Goal: Contribute content: Add original content to the website for others to see

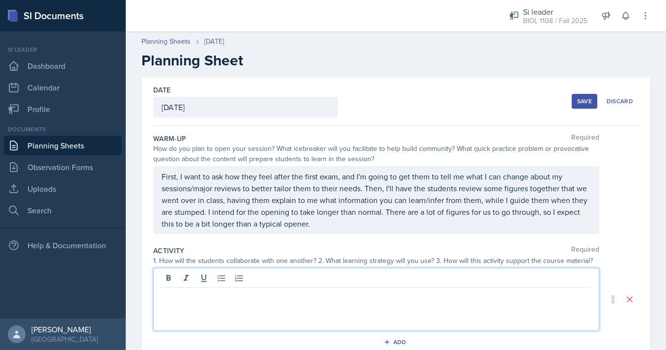
scroll to position [115, 0]
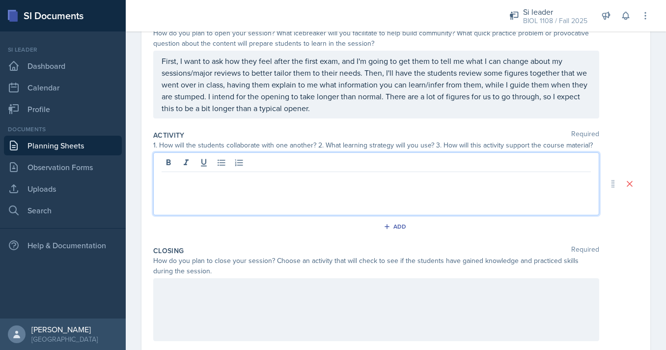
click at [342, 296] on div at bounding box center [376, 309] width 446 height 63
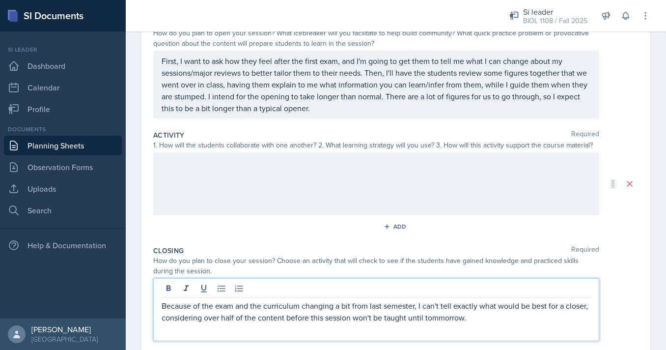
click at [440, 324] on div "Because of the exam and the curriculum changing a bit from last semester, I can…" at bounding box center [376, 309] width 446 height 63
click at [440, 322] on p "Because of the exam and the curriculum changing a bit from last semester, I can…" at bounding box center [376, 312] width 429 height 24
click at [485, 323] on p "Because of the exam and the curriculum changing a bit from last semester, I can…" at bounding box center [376, 312] width 429 height 24
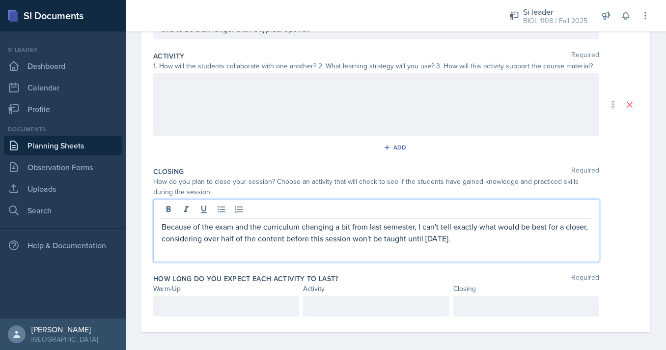
scroll to position [200, 0]
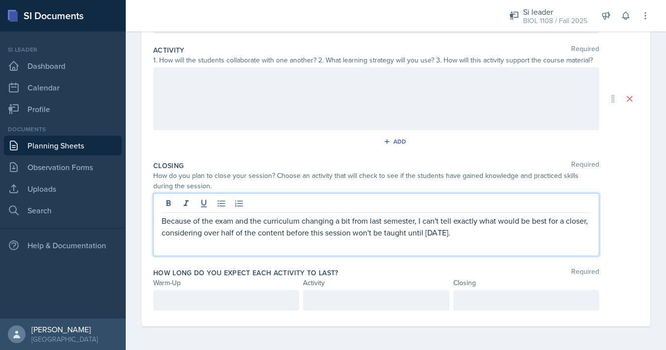
click at [587, 222] on p "Because of the exam and the curriculum changing a bit from last semester, I can…" at bounding box center [376, 227] width 429 height 24
click at [475, 100] on div at bounding box center [376, 98] width 446 height 63
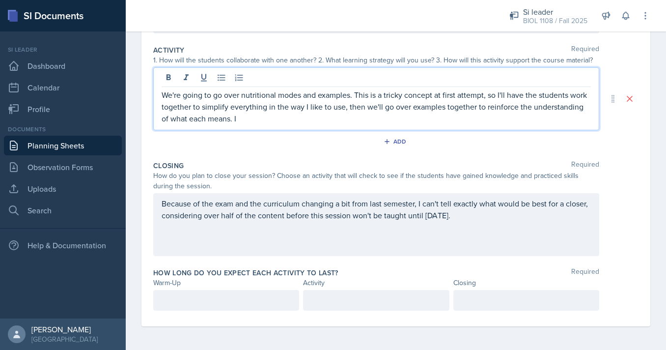
click at [239, 303] on div at bounding box center [226, 300] width 146 height 21
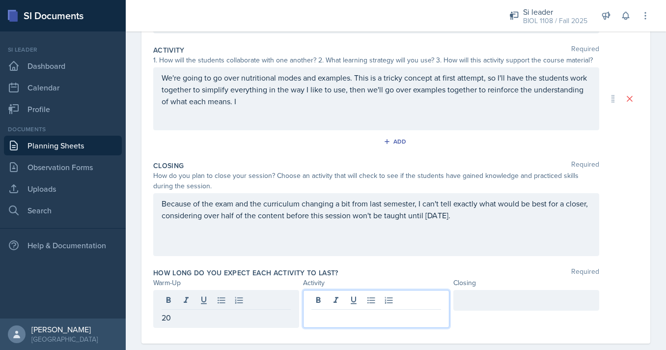
click at [349, 303] on div at bounding box center [376, 309] width 146 height 38
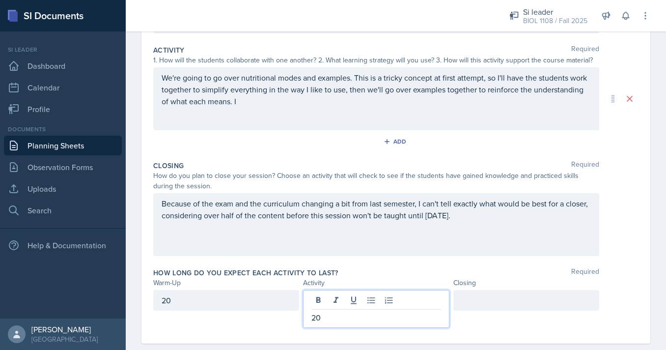
click at [490, 302] on div at bounding box center [526, 300] width 146 height 21
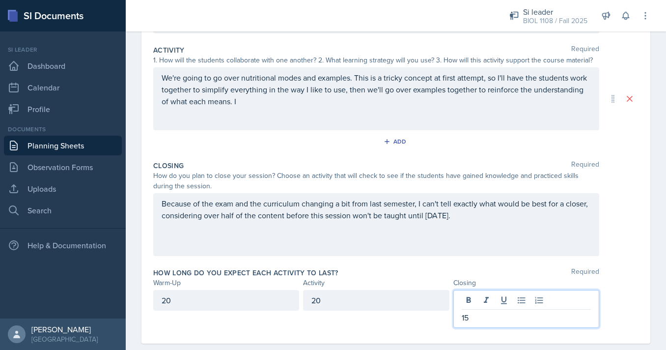
click at [455, 113] on div "We're going to go over nutritional modes and examples. This is a tricky concept…" at bounding box center [376, 98] width 446 height 63
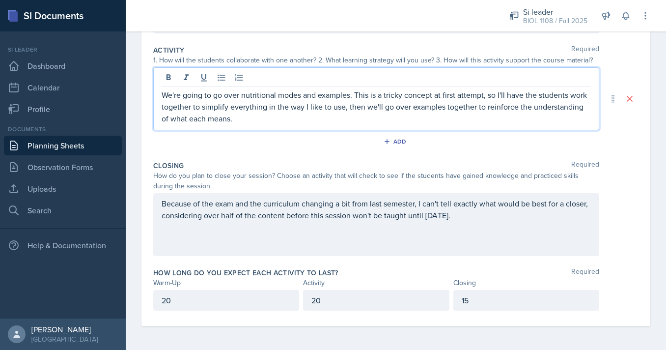
click at [589, 94] on p "We're going to go over nutritional modes and examples. This is a tricky concept…" at bounding box center [376, 106] width 429 height 35
click at [240, 120] on p "We're going to go over nutritional modes and examples. This is a tricky concept…" at bounding box center [376, 106] width 429 height 35
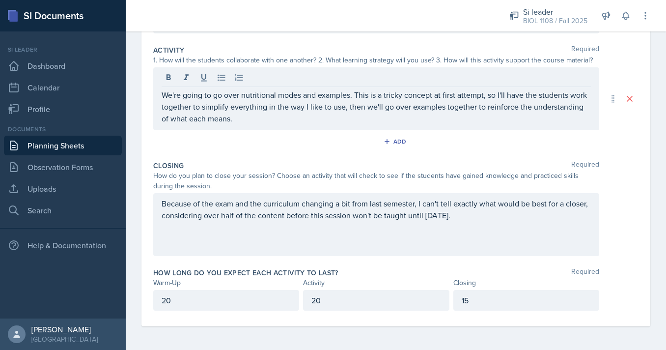
click at [324, 153] on div "Activity Required 1. How will the students collaborate with one another? 2. Wha…" at bounding box center [395, 98] width 485 height 115
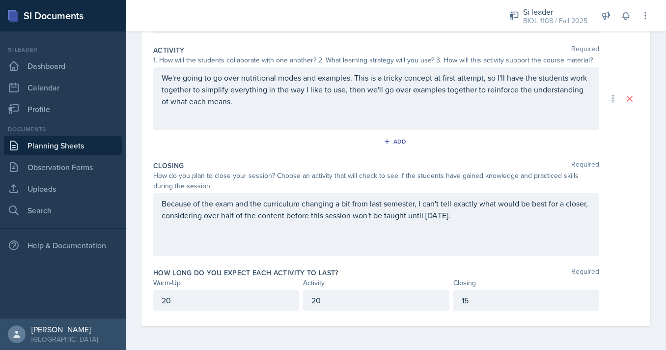
click at [320, 91] on p "We're going to go over nutritional modes and examples. This is a tricky concept…" at bounding box center [376, 89] width 429 height 35
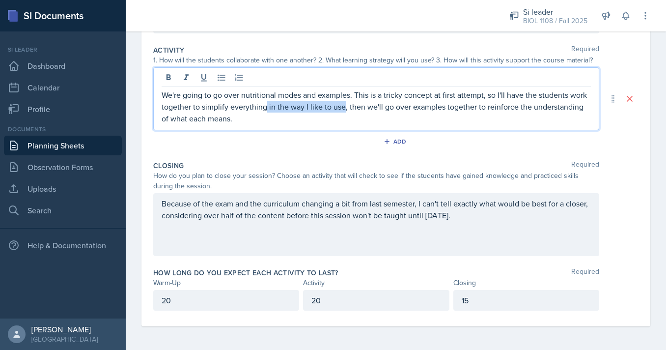
drag, startPoint x: 344, startPoint y: 106, endPoint x: 266, endPoint y: 109, distance: 78.2
click at [266, 109] on p "We're going to go over nutritional modes and examples. This is a tricky concept…" at bounding box center [376, 106] width 429 height 35
click at [297, 106] on p "We're going to go over nutritional modes and examples. This is a tricky concept…" at bounding box center [376, 106] width 429 height 35
click at [361, 121] on p "We're going to go over nutritional modes and examples. This is a tricky concept…" at bounding box center [376, 106] width 429 height 35
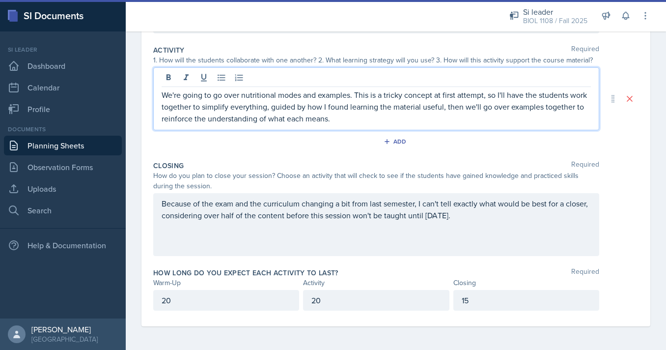
click at [235, 202] on div "Because of the exam and the curriculum changing a bit from last semester, I can…" at bounding box center [376, 224] width 446 height 63
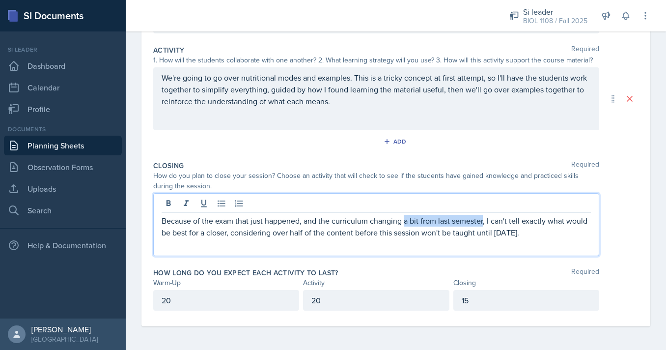
drag, startPoint x: 404, startPoint y: 223, endPoint x: 483, endPoint y: 221, distance: 79.1
click at [483, 221] on p "Because of the exam that just happened, and the curriculum changing a bit from …" at bounding box center [376, 227] width 429 height 24
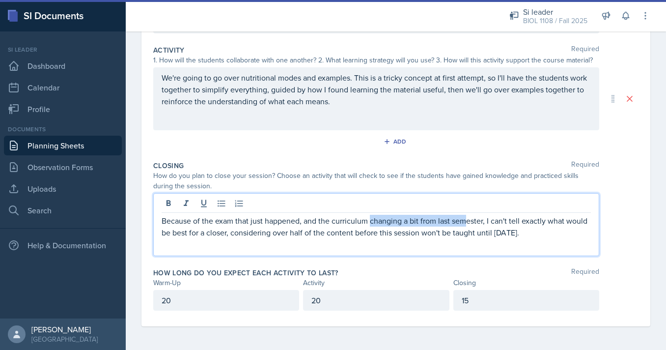
drag, startPoint x: 370, startPoint y: 223, endPoint x: 464, endPoint y: 222, distance: 93.8
click at [464, 222] on p "Because of the exam that just happened, and the curriculum changing a bit from …" at bounding box center [376, 227] width 429 height 24
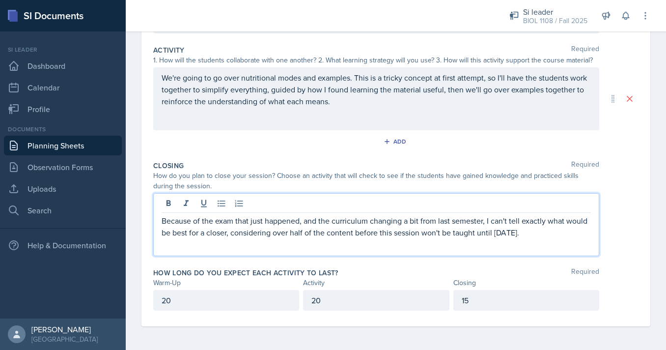
click at [480, 222] on p "Because of the exam that just happened, and the curriculum changing a bit from …" at bounding box center [376, 227] width 429 height 24
click at [483, 222] on p "Because of the exam that just happened, and the curriculum changing a bit from …" at bounding box center [376, 227] width 429 height 24
drag, startPoint x: 483, startPoint y: 221, endPoint x: 489, endPoint y: 221, distance: 5.4
click at [489, 221] on p "Because of the exam that just happened, and the curriculum changing a bit from …" at bounding box center [376, 227] width 429 height 24
click at [491, 221] on p "Because of the exam that just happened, and the curriculum changing a bit from …" at bounding box center [376, 227] width 429 height 24
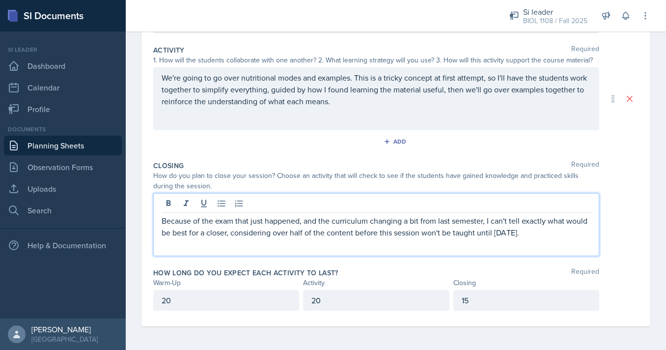
click at [542, 234] on p "Because of the exam that just happened, and the curriculum changing a bit from …" at bounding box center [376, 227] width 429 height 24
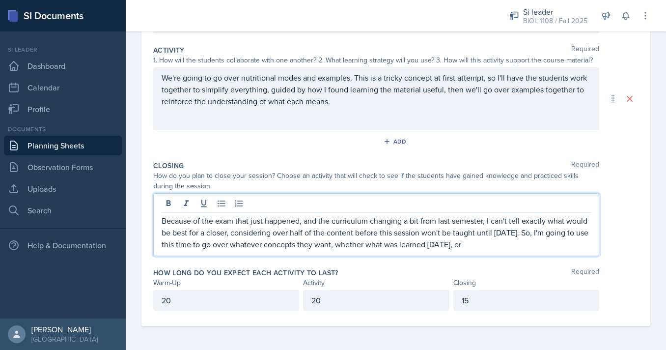
click at [530, 232] on p "Because of the exam that just happened, and the curriculum changing a bit from …" at bounding box center [376, 232] width 429 height 35
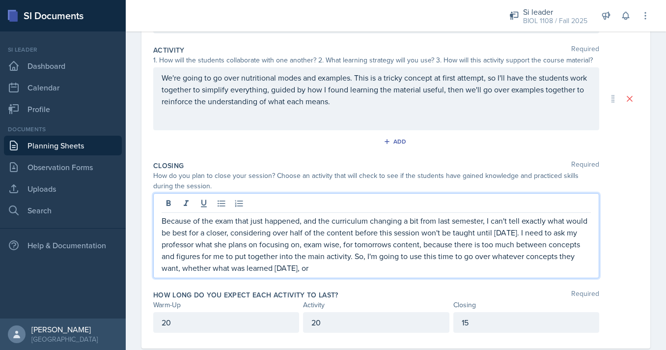
click at [501, 279] on div "Closing Required How do you plan to close your session? Choose an activity that…" at bounding box center [395, 221] width 485 height 129
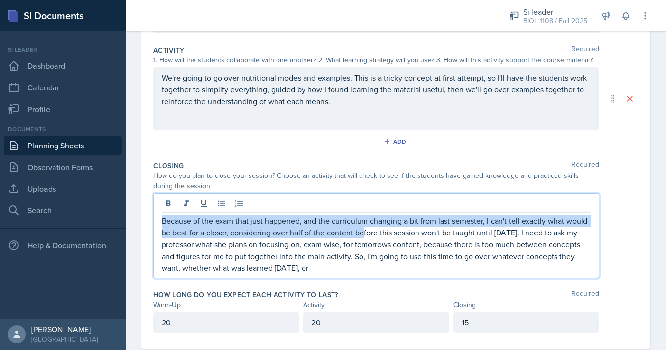
click at [363, 213] on div "Because of the exam that just happened, and the curriculum changing a bit from …" at bounding box center [376, 235] width 446 height 85
click at [359, 236] on p "Because of the exam that just happened, and the curriculum changing a bit from …" at bounding box center [376, 244] width 429 height 59
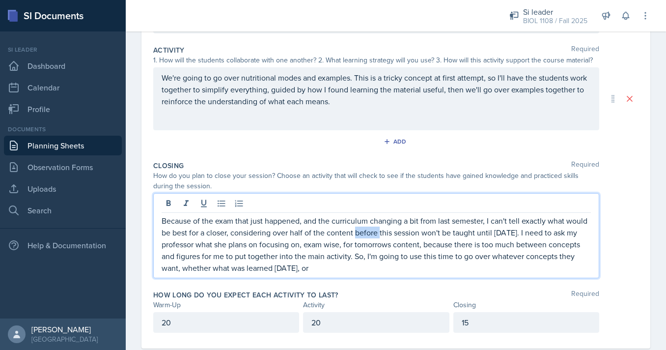
drag, startPoint x: 356, startPoint y: 234, endPoint x: 379, endPoint y: 234, distance: 23.6
click at [379, 234] on p "Because of the exam that just happened, and the curriculum changing a bit from …" at bounding box center [376, 244] width 429 height 59
click at [487, 222] on p "Because of the exam that just happened, and the curriculum changing a bit from …" at bounding box center [376, 244] width 429 height 59
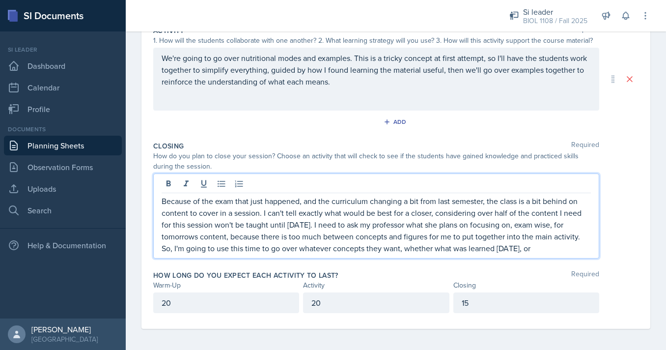
scroll to position [223, 0]
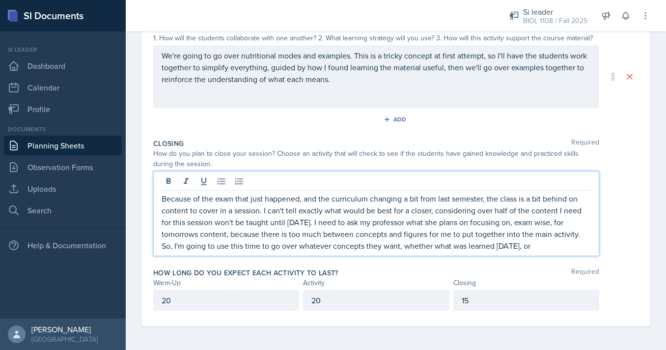
click at [542, 249] on p "Because of the exam that just happened, and the curriculum changing a bit from …" at bounding box center [376, 222] width 429 height 59
click at [563, 224] on p "Because of the exam that just happened, and the curriculum changing a bit from …" at bounding box center [376, 222] width 429 height 59
click at [524, 223] on p "Because of the exam that just happened, and the curriculum changing a bit from …" at bounding box center [376, 222] width 429 height 59
click at [548, 266] on div "How long do you expect each activity to last? Required Warm-Up Activity Closing…" at bounding box center [395, 291] width 485 height 55
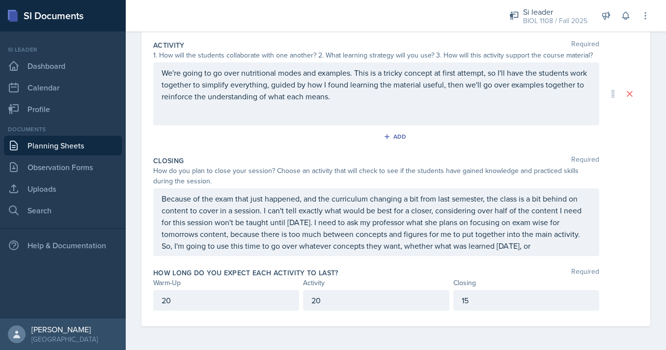
click at [539, 249] on p "Because of the exam that just happened, and the curriculum changing a bit from …" at bounding box center [376, 222] width 429 height 59
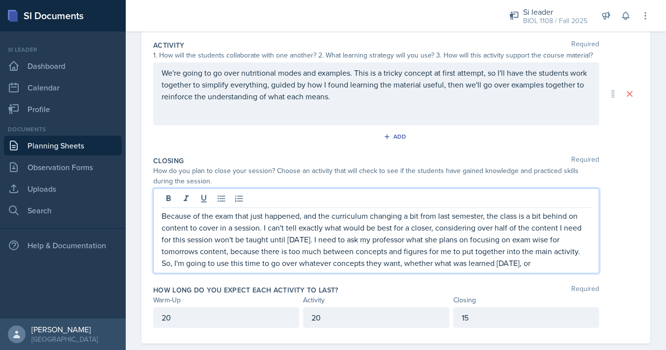
click at [535, 263] on p "Because of the exam that just happened, and the curriculum changing a bit from …" at bounding box center [376, 239] width 429 height 59
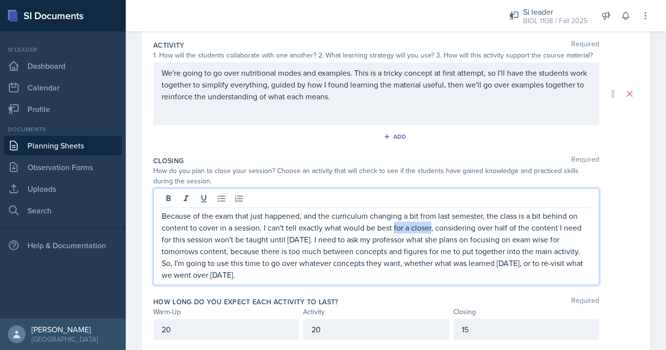
drag, startPoint x: 432, startPoint y: 228, endPoint x: 394, endPoint y: 230, distance: 37.9
click at [394, 230] on p "Because of the exam that just happened, and the curriculum changing a bit from …" at bounding box center [376, 245] width 429 height 71
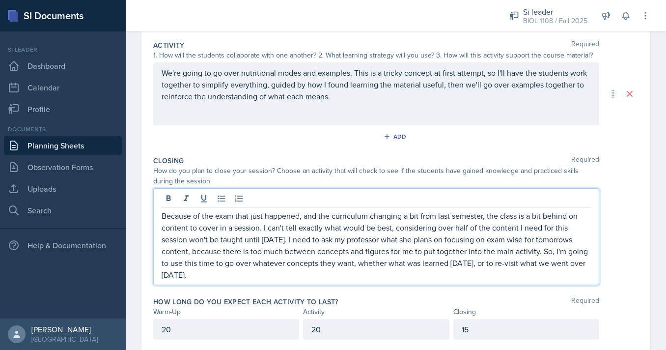
click at [395, 230] on p "Because of the exam that just happened, and the curriculum changing a bit from …" at bounding box center [376, 245] width 429 height 71
click at [438, 228] on p "Because of the exam that just happened, and the curriculum changing a bit from …" at bounding box center [376, 245] width 429 height 71
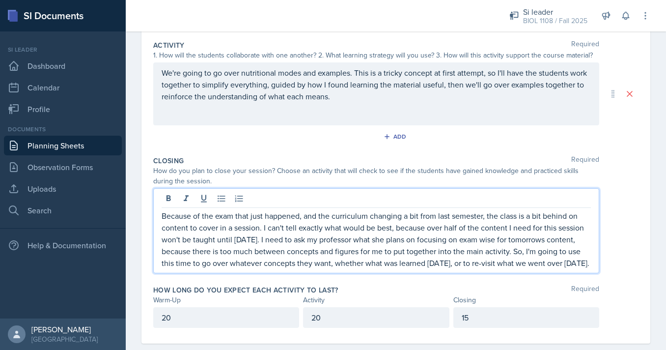
click at [589, 259] on p "Because of the exam that just happened, and the curriculum changing a bit from …" at bounding box center [376, 239] width 429 height 59
click at [466, 242] on p "Because of the exam that just happened, and the curriculum changing a bit from …" at bounding box center [376, 239] width 429 height 59
click at [507, 241] on p "Because of the exam that just happened, and the curriculum changing a bit from …" at bounding box center [376, 239] width 429 height 59
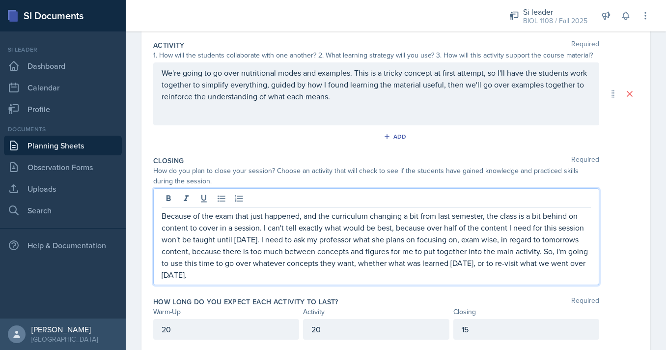
scroll to position [234, 0]
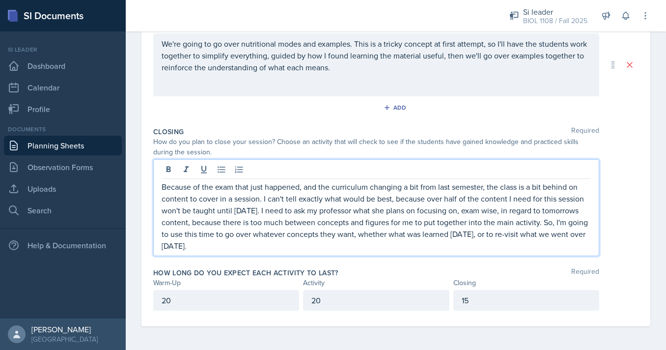
click at [627, 163] on div "Because of the exam that just happened, and the curriculum changing a bit from …" at bounding box center [395, 207] width 485 height 97
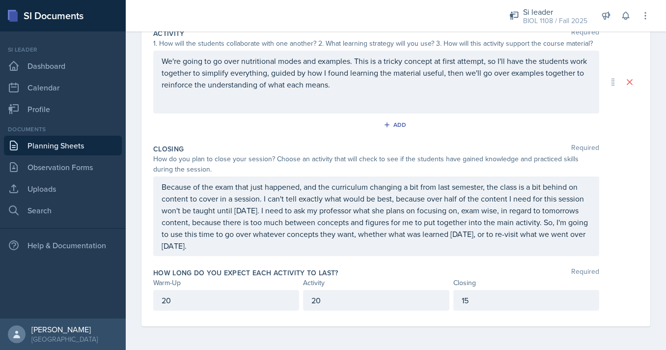
scroll to position [217, 0]
click at [332, 250] on p "Because of the exam that just happened, and the curriculum changing a bit from …" at bounding box center [376, 216] width 429 height 71
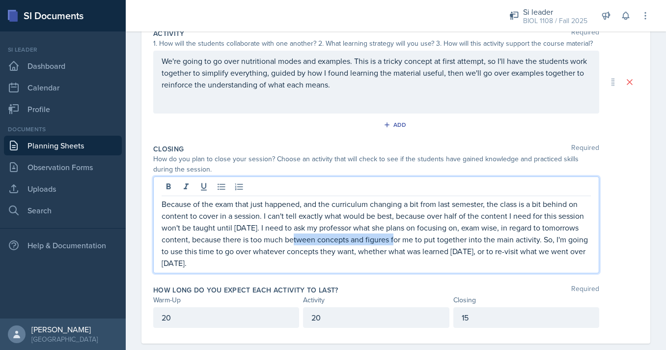
drag, startPoint x: 285, startPoint y: 240, endPoint x: 389, endPoint y: 240, distance: 103.7
click at [389, 240] on p "Because of the exam that just happened, and the curriculum changing a bit from …" at bounding box center [376, 233] width 429 height 71
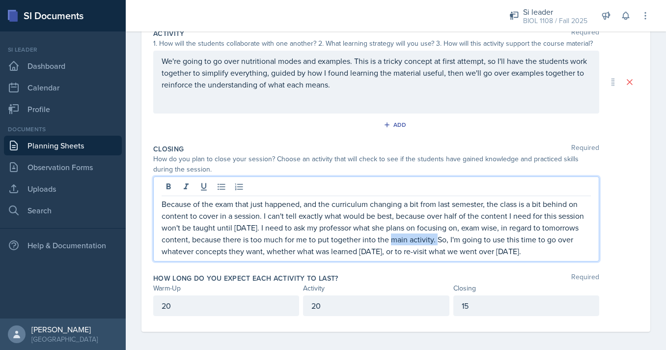
drag, startPoint x: 433, startPoint y: 241, endPoint x: 383, endPoint y: 242, distance: 49.6
click at [383, 242] on p "Because of the exam that just happened, and the curriculum changing a bit from …" at bounding box center [376, 227] width 429 height 59
click at [432, 240] on p "Because of the exam that just happened, and the curriculum changing a bit from …" at bounding box center [376, 227] width 429 height 59
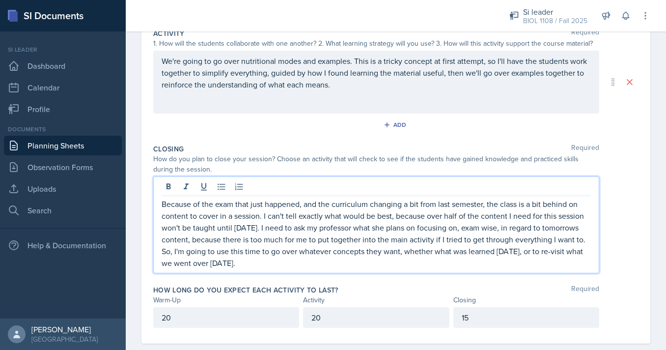
click at [428, 264] on p "Because of the exam that just happened, and the curriculum changing a bit from …" at bounding box center [376, 233] width 429 height 71
drag, startPoint x: 580, startPoint y: 241, endPoint x: 552, endPoint y: 243, distance: 28.6
click at [552, 243] on p "Because of the exam that just happened, and the curriculum changing a bit from …" at bounding box center [376, 233] width 429 height 71
click at [551, 239] on p "Because of the exam that just happened, and the curriculum changing a bit from …" at bounding box center [376, 233] width 429 height 71
click at [238, 253] on p "Because of the exam that just happened, and the curriculum changing a bit from …" at bounding box center [376, 233] width 429 height 71
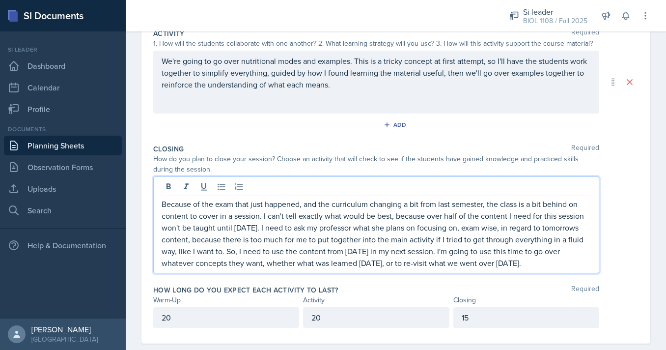
click at [277, 253] on p "Because of the exam that just happened, and the curriculum changing a bit from …" at bounding box center [376, 233] width 429 height 71
click at [542, 284] on div "How long do you expect each activity to last? Required Warm-Up Activity Closing…" at bounding box center [395, 308] width 485 height 55
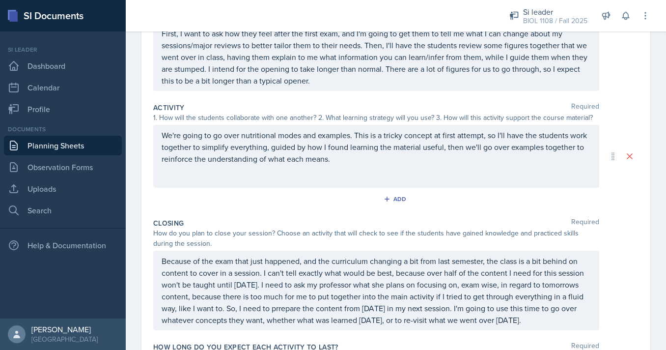
scroll to position [132, 0]
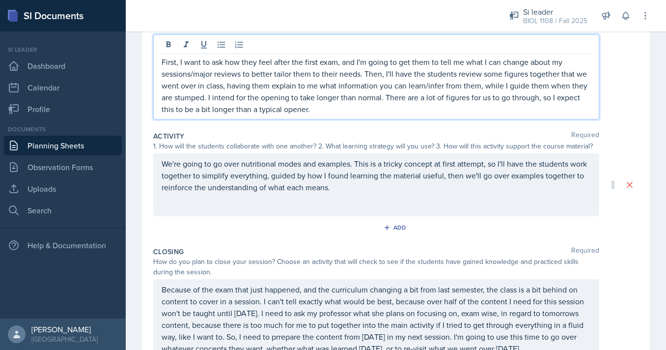
click at [277, 93] on p "First, I want to ask how they feel after the first exam, and I'm going to get t…" at bounding box center [376, 85] width 429 height 59
click at [295, 109] on p "First, I want to ask how they feel after the first exam, and I'm going to get t…" at bounding box center [376, 85] width 429 height 59
click at [257, 110] on p "First, I want to ask how they feel after the first exam, and I'm going to get t…" at bounding box center [376, 85] width 429 height 59
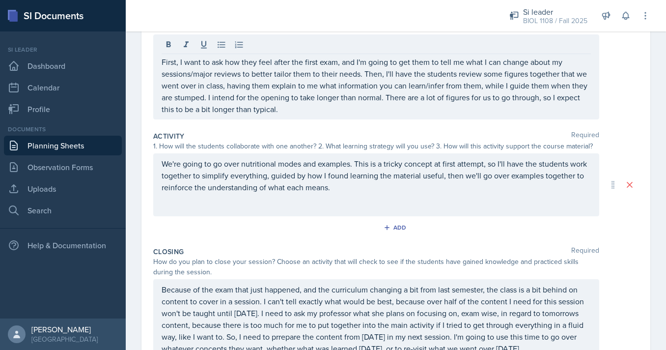
click at [378, 135] on div "Activity Required" at bounding box center [395, 136] width 485 height 10
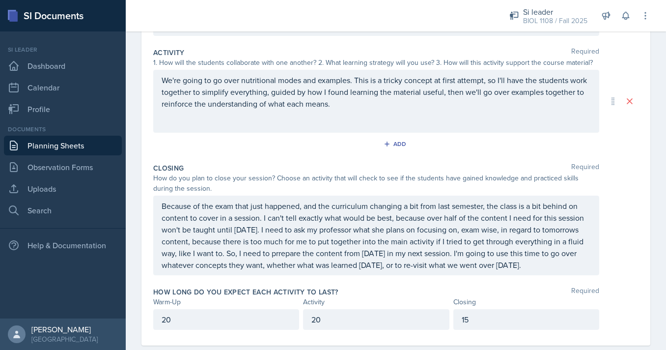
scroll to position [208, 0]
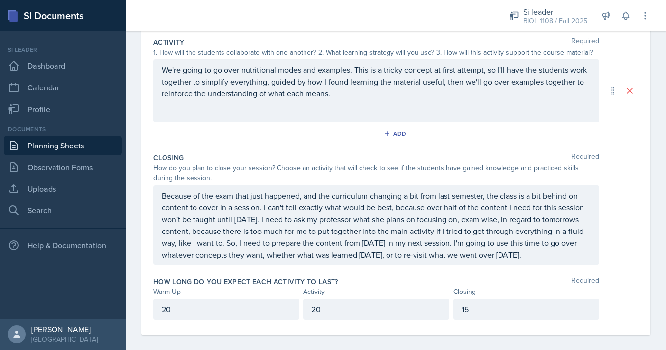
click at [437, 209] on p "Because of the exam that just happened, and the curriculum changing a bit from …" at bounding box center [376, 225] width 429 height 71
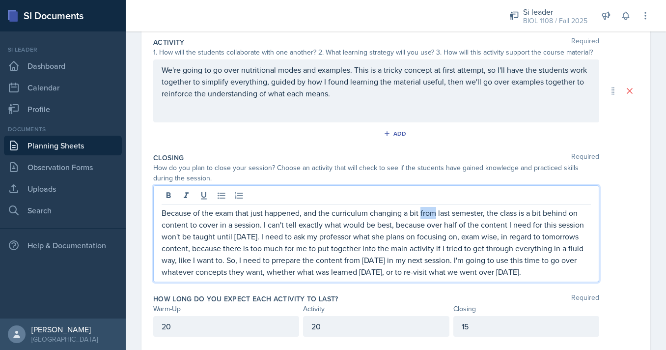
click at [437, 209] on p "Because of the exam that just happened, and the curriculum changing a bit from …" at bounding box center [376, 242] width 429 height 71
click at [435, 224] on p "Because of the exam that just happened, and the curriculum changing a bit from …" at bounding box center [376, 242] width 429 height 71
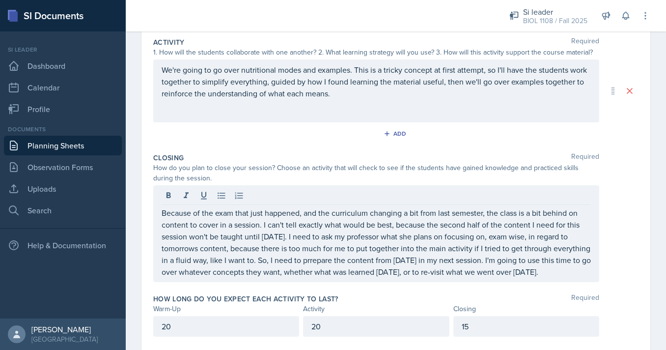
click at [615, 226] on div "Because of the exam that just happened, and the curriculum changing a bit from …" at bounding box center [395, 233] width 485 height 97
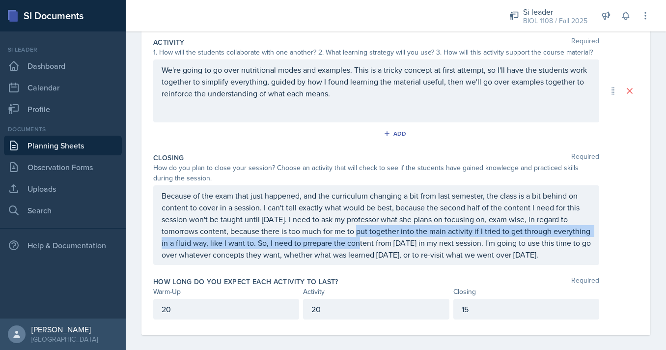
click at [349, 247] on p "Because of the exam that just happened, and the curriculum changing a bit from …" at bounding box center [376, 225] width 429 height 71
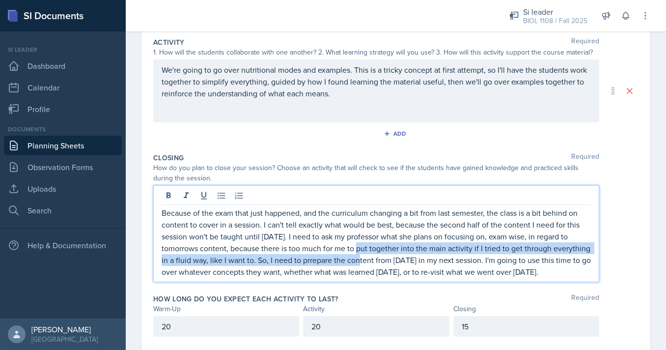
click at [310, 261] on p "Because of the exam that just happened, and the curriculum changing a bit from …" at bounding box center [376, 242] width 429 height 71
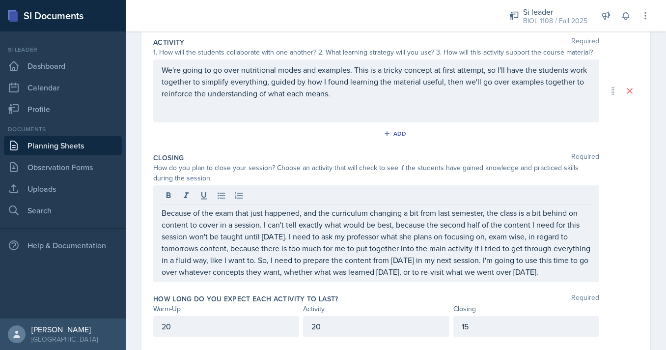
click at [620, 234] on div "Because of the exam that just happened, and the curriculum changing a bit from …" at bounding box center [395, 233] width 485 height 97
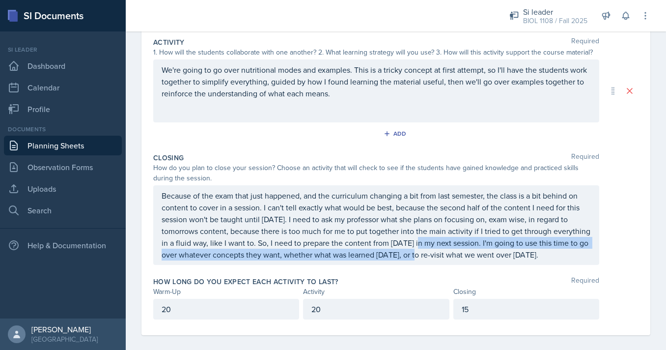
click at [413, 257] on p "Because of the exam that just happened, and the curriculum changing a bit from …" at bounding box center [376, 225] width 429 height 71
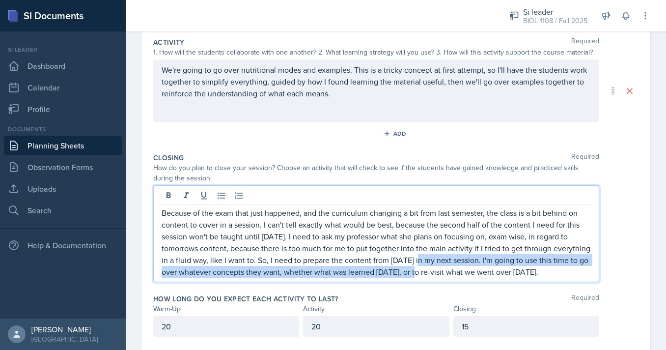
click at [416, 263] on p "Because of the exam that just happened, and the curriculum changing a bit from …" at bounding box center [376, 242] width 429 height 71
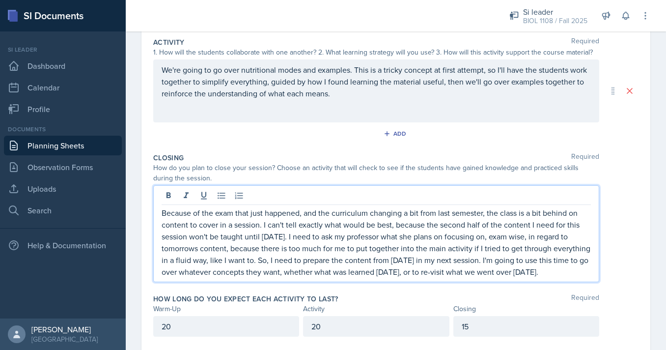
click at [428, 261] on p "Because of the exam that just happened, and the curriculum changing a bit from …" at bounding box center [376, 242] width 429 height 71
click at [422, 262] on p "Because of the exam that just happened, and the curriculum changing a bit from …" at bounding box center [376, 242] width 429 height 71
click at [600, 233] on div "Because of the exam that just happened, and the curriculum changing a bit from …" at bounding box center [395, 233] width 485 height 97
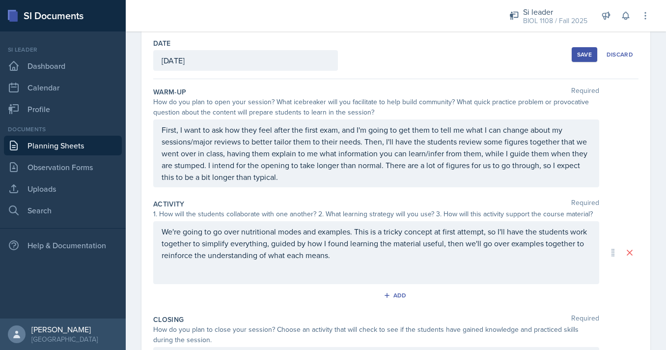
scroll to position [0, 0]
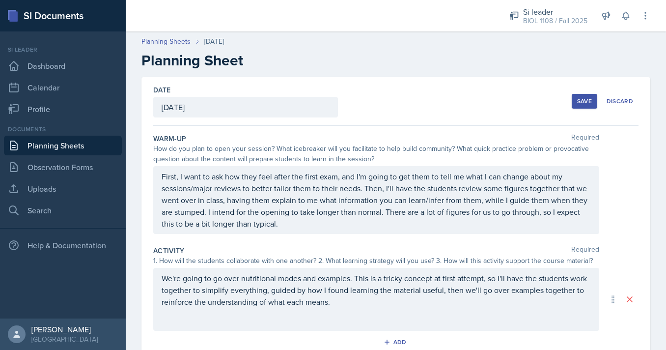
click at [581, 103] on div "Save" at bounding box center [584, 101] width 15 height 8
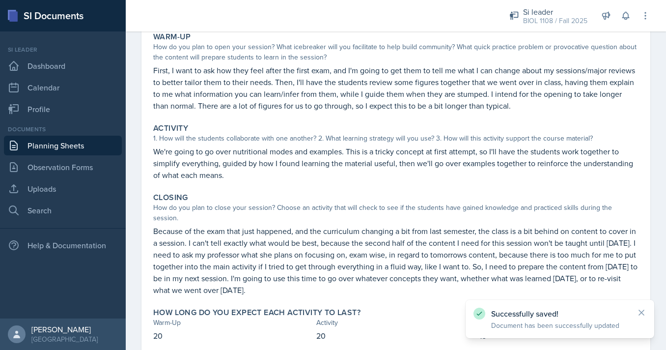
scroll to position [94, 0]
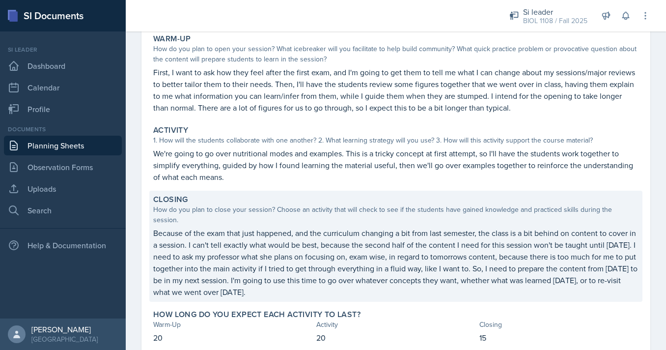
click at [251, 251] on p "Because of the exam that just happened, and the curriculum changing a bit from …" at bounding box center [395, 262] width 485 height 71
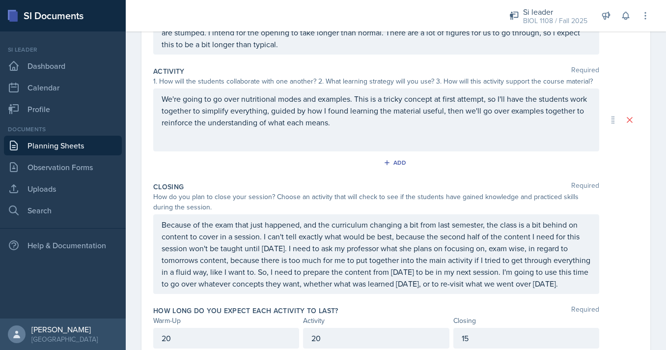
scroll to position [217, 0]
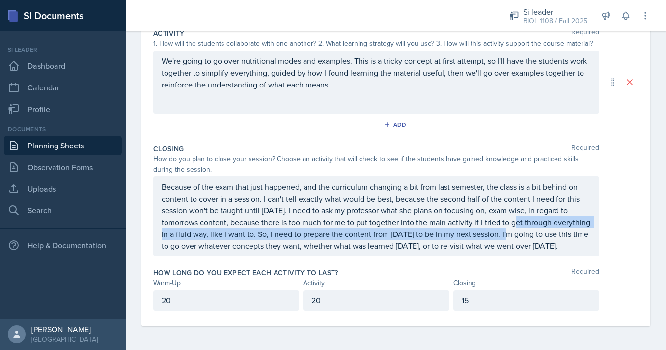
click at [508, 234] on p "Because of the exam that just happened, and the curriculum changing a bit from …" at bounding box center [376, 216] width 429 height 71
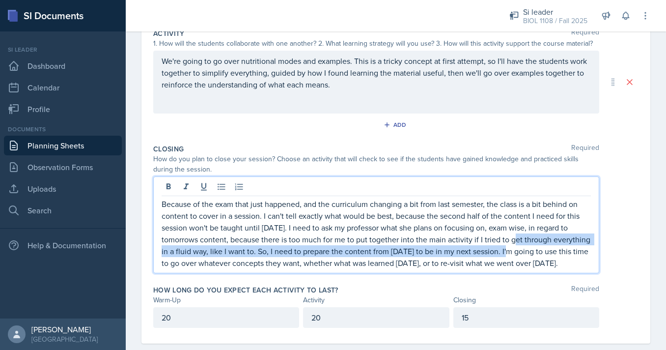
click at [508, 253] on p "Because of the exam that just happened, and the curriculum changing a bit from …" at bounding box center [376, 233] width 429 height 71
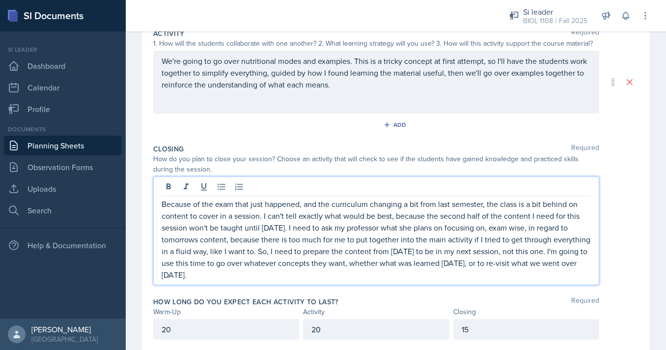
scroll to position [0, 0]
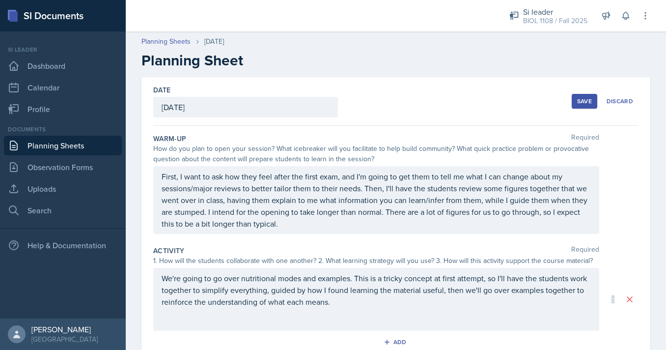
click at [575, 95] on button "Save" at bounding box center [585, 101] width 26 height 15
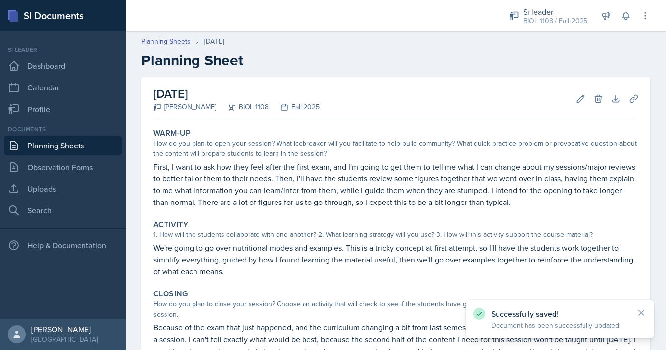
scroll to position [145, 0]
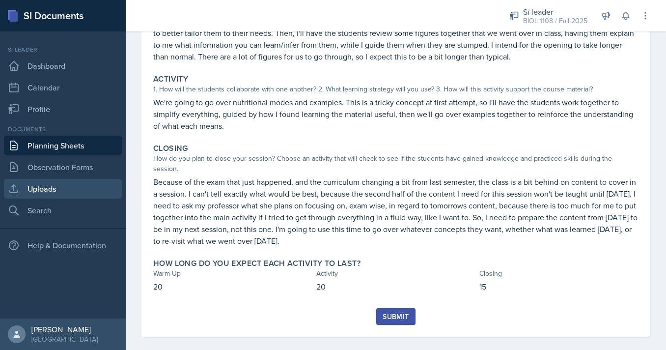
click at [74, 190] on link "Uploads" at bounding box center [63, 189] width 118 height 20
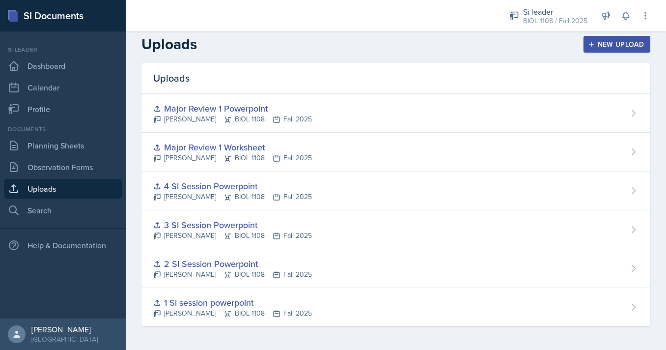
click at [613, 52] on button "New Upload" at bounding box center [617, 44] width 67 height 17
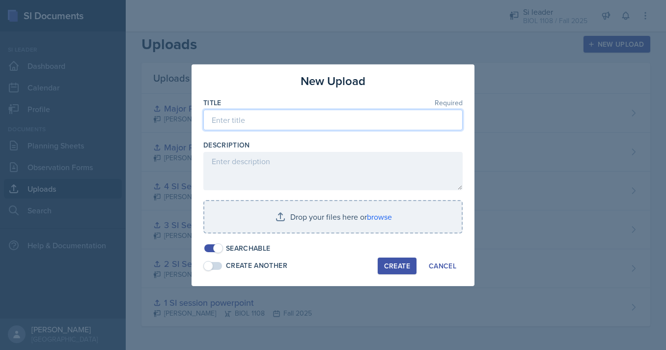
click at [363, 113] on input at bounding box center [332, 120] width 259 height 21
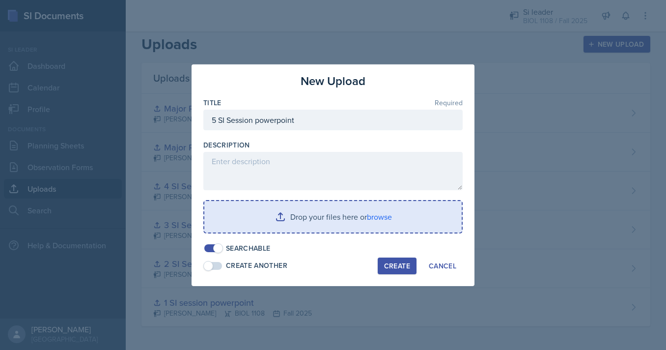
click at [344, 223] on input "file" at bounding box center [332, 216] width 257 height 31
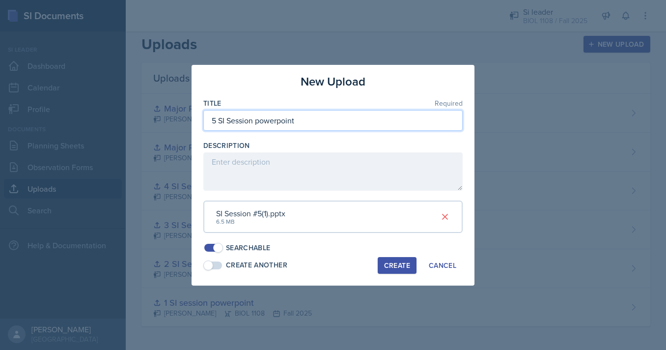
click at [330, 117] on input "5 SI Session powerpoint" at bounding box center [332, 120] width 259 height 21
click at [260, 121] on input "5 SI Session powerpoint" at bounding box center [332, 120] width 259 height 21
type input "5 SI Session Powerpoint"
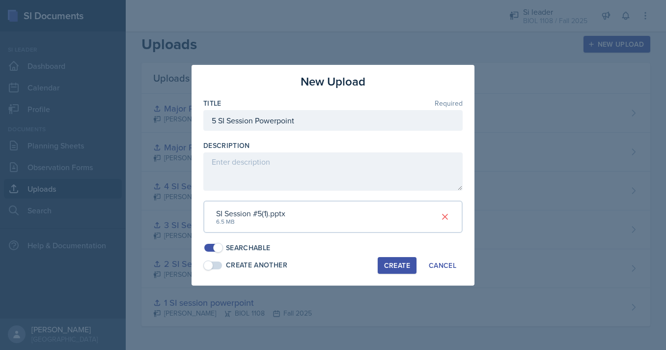
click at [389, 262] on div "Create" at bounding box center [397, 265] width 26 height 8
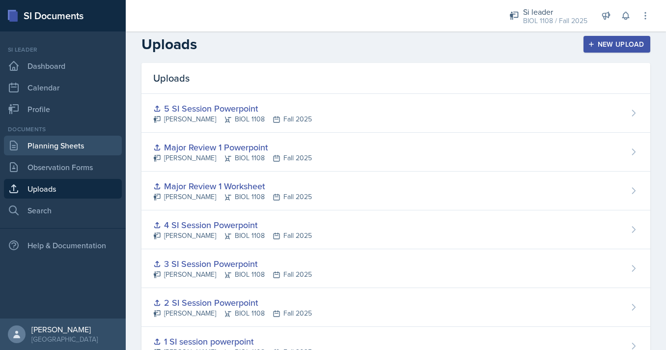
click at [59, 145] on link "Planning Sheets" at bounding box center [63, 146] width 118 height 20
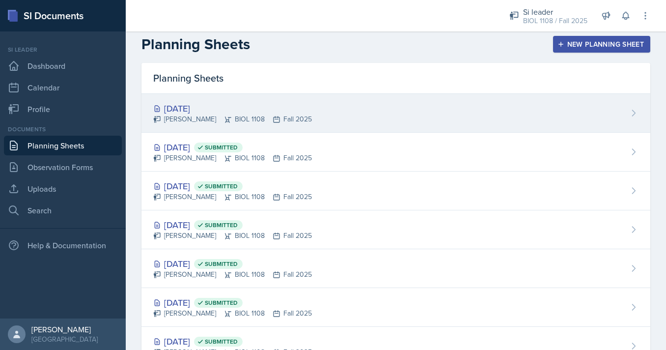
click at [336, 114] on div "[DATE] [PERSON_NAME] BIOL 1108 Fall 2025" at bounding box center [395, 113] width 509 height 39
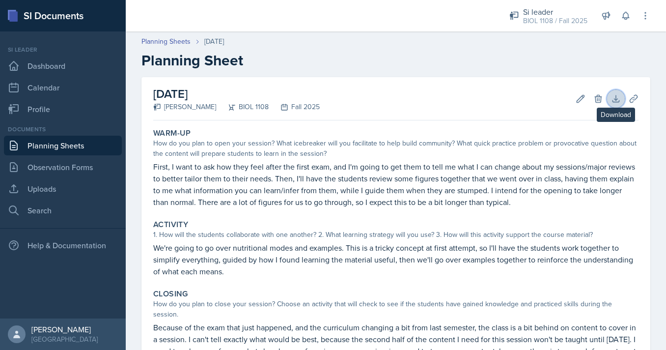
click at [619, 99] on icon at bounding box center [616, 99] width 10 height 10
click at [632, 101] on icon at bounding box center [634, 99] width 10 height 10
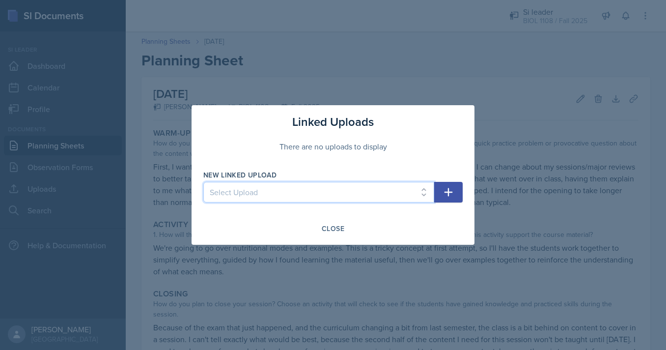
select select "21578768-a030-43ab-9e1e-804dd0c1dccd"
click option "5 SI Session Powerpoint" at bounding box center [0, 0] width 0 height 0
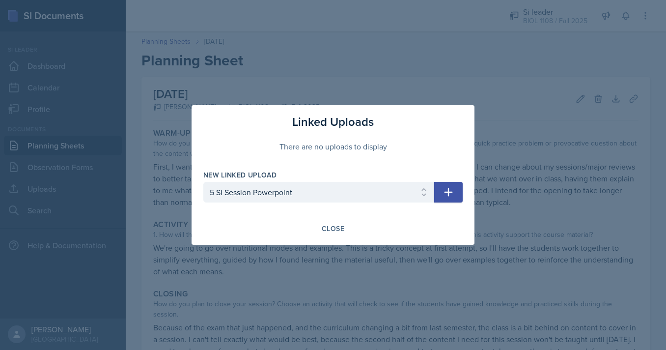
click at [449, 190] on icon "button" at bounding box center [449, 192] width 8 height 8
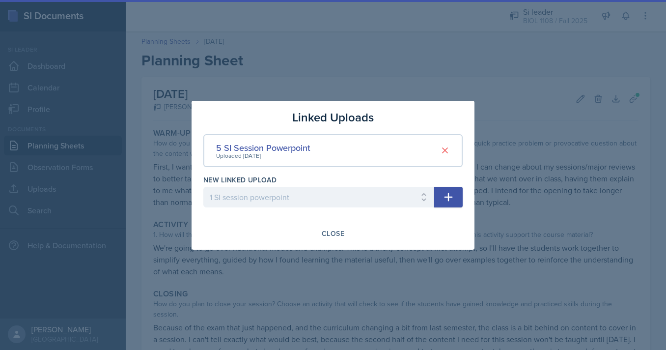
select select
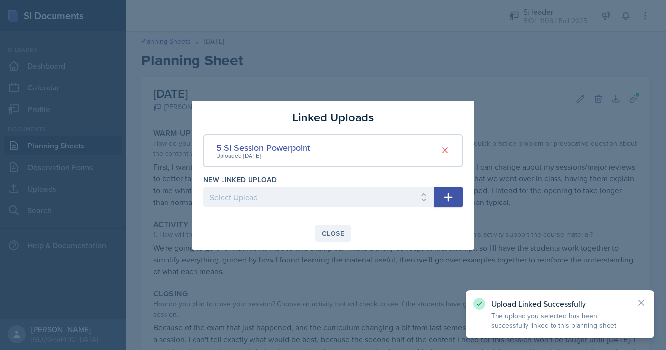
click at [325, 234] on div "Close" at bounding box center [333, 233] width 23 height 8
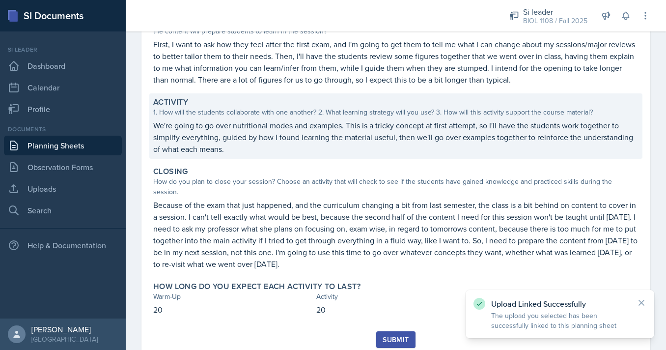
scroll to position [145, 0]
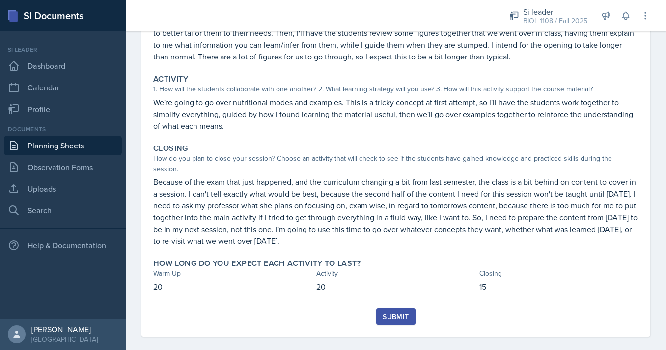
click at [387, 308] on button "Submit" at bounding box center [395, 316] width 39 height 17
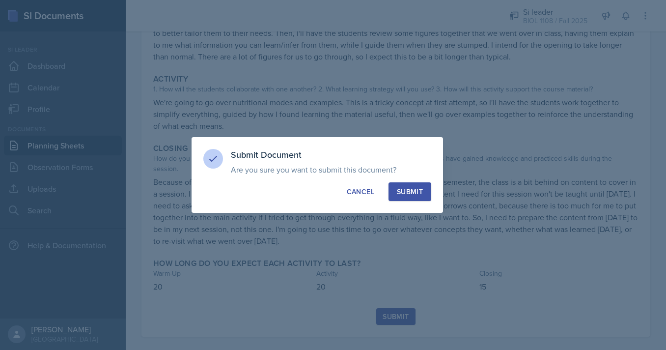
click at [411, 188] on div "Submit" at bounding box center [410, 192] width 26 height 10
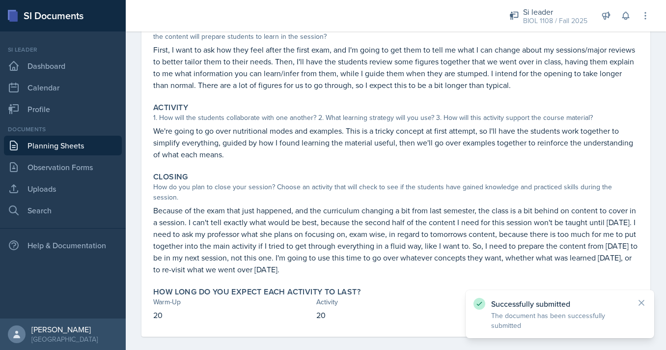
scroll to position [0, 0]
